Goal: Task Accomplishment & Management: Use online tool/utility

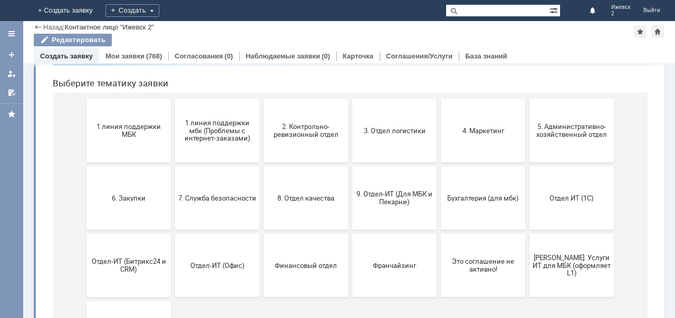
scroll to position [105, 0]
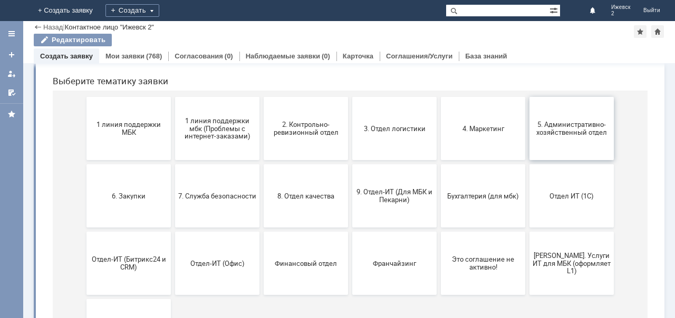
click at [575, 129] on span "5. Административно-хозяйственный отдел" at bounding box center [571, 129] width 78 height 16
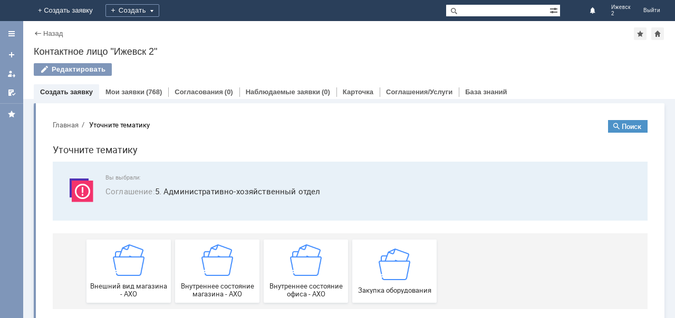
scroll to position [13, 0]
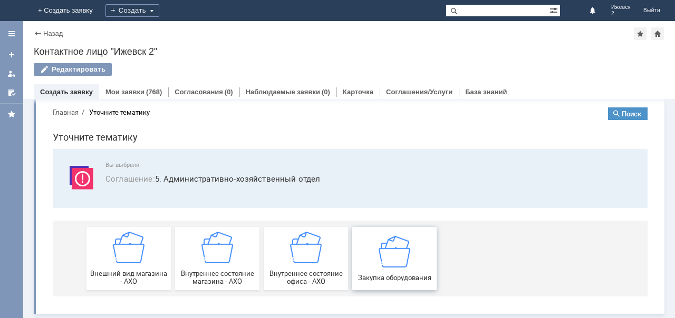
click at [395, 256] on img at bounding box center [395, 252] width 32 height 32
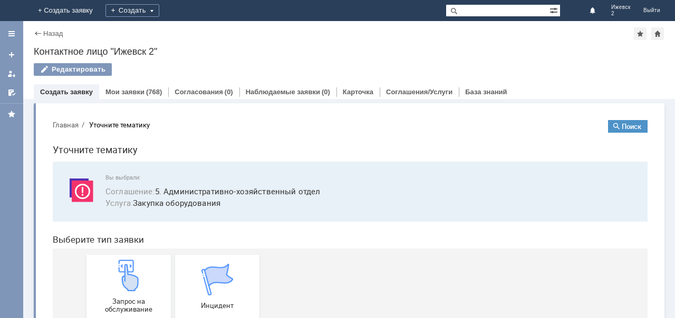
scroll to position [28, 0]
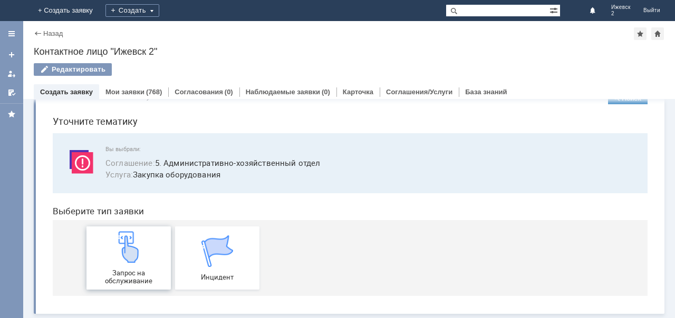
click at [133, 258] on img at bounding box center [129, 247] width 32 height 32
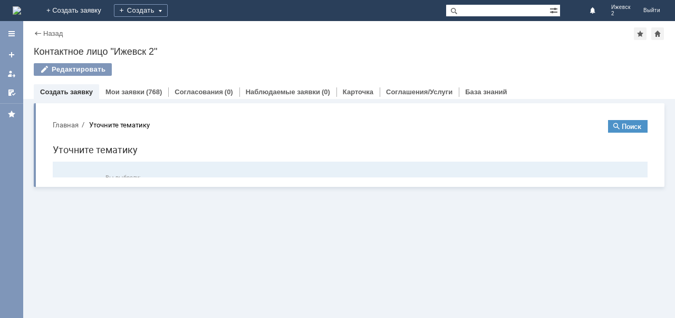
scroll to position [0, 0]
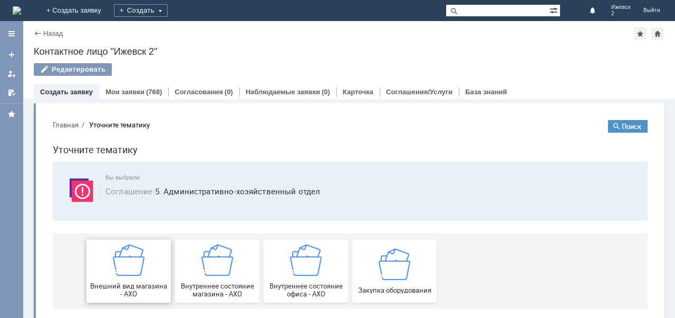
click at [161, 262] on div "Внешний вид магазина - АХО" at bounding box center [129, 272] width 78 height 54
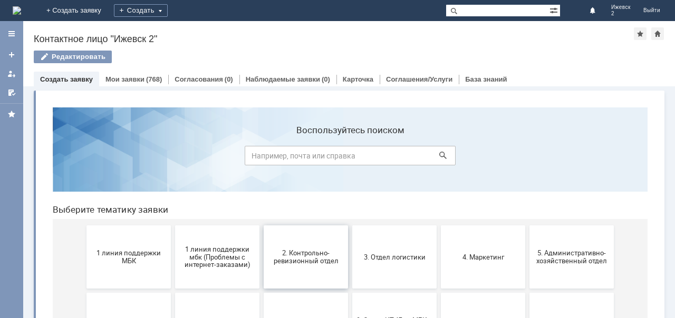
scroll to position [53, 0]
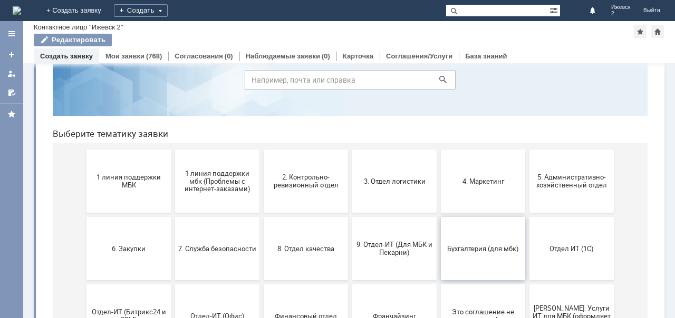
click at [468, 257] on button "Бухгалтерия (для мбк)" at bounding box center [483, 248] width 84 height 63
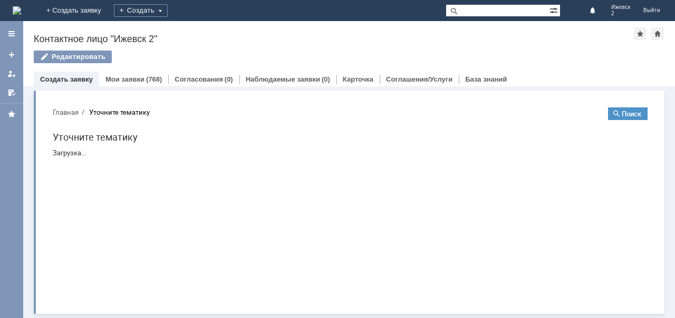
scroll to position [0, 0]
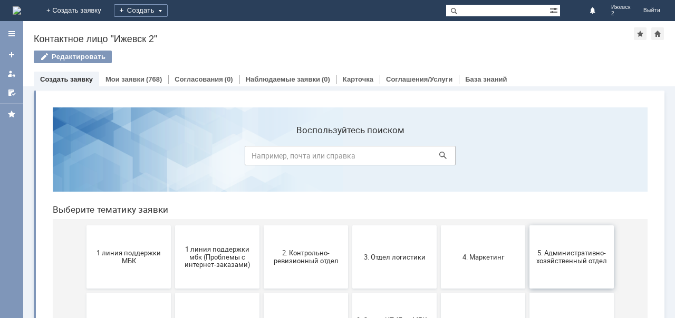
click at [554, 247] on button "5. Административно-хозяйственный отдел" at bounding box center [571, 257] width 84 height 63
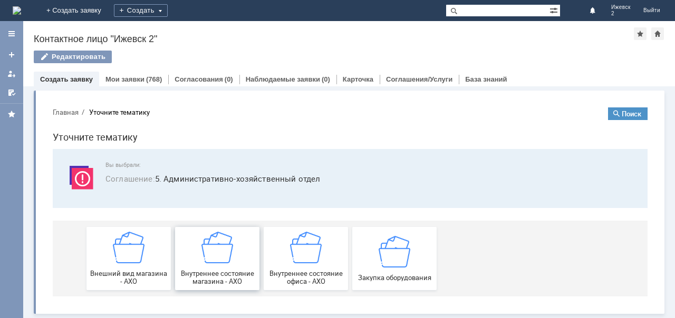
click at [224, 245] on img at bounding box center [217, 248] width 32 height 32
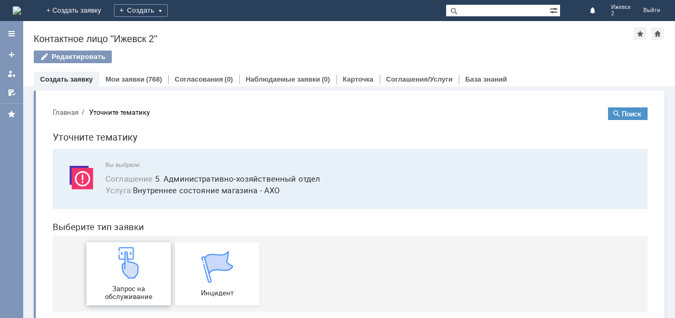
click at [135, 277] on img at bounding box center [129, 263] width 32 height 32
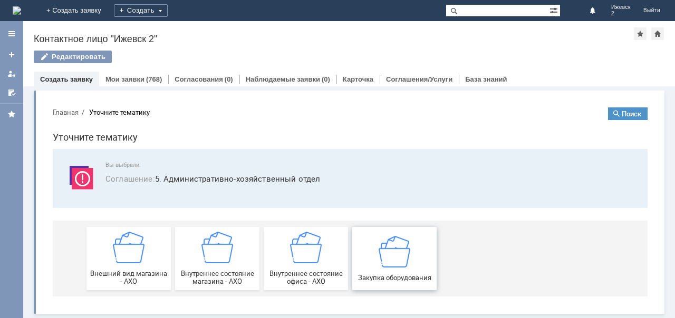
click at [385, 253] on img at bounding box center [395, 252] width 32 height 32
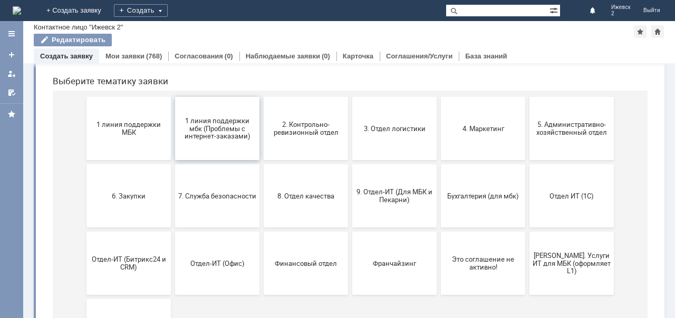
scroll to position [158, 0]
